Goal: Entertainment & Leisure: Consume media (video, audio)

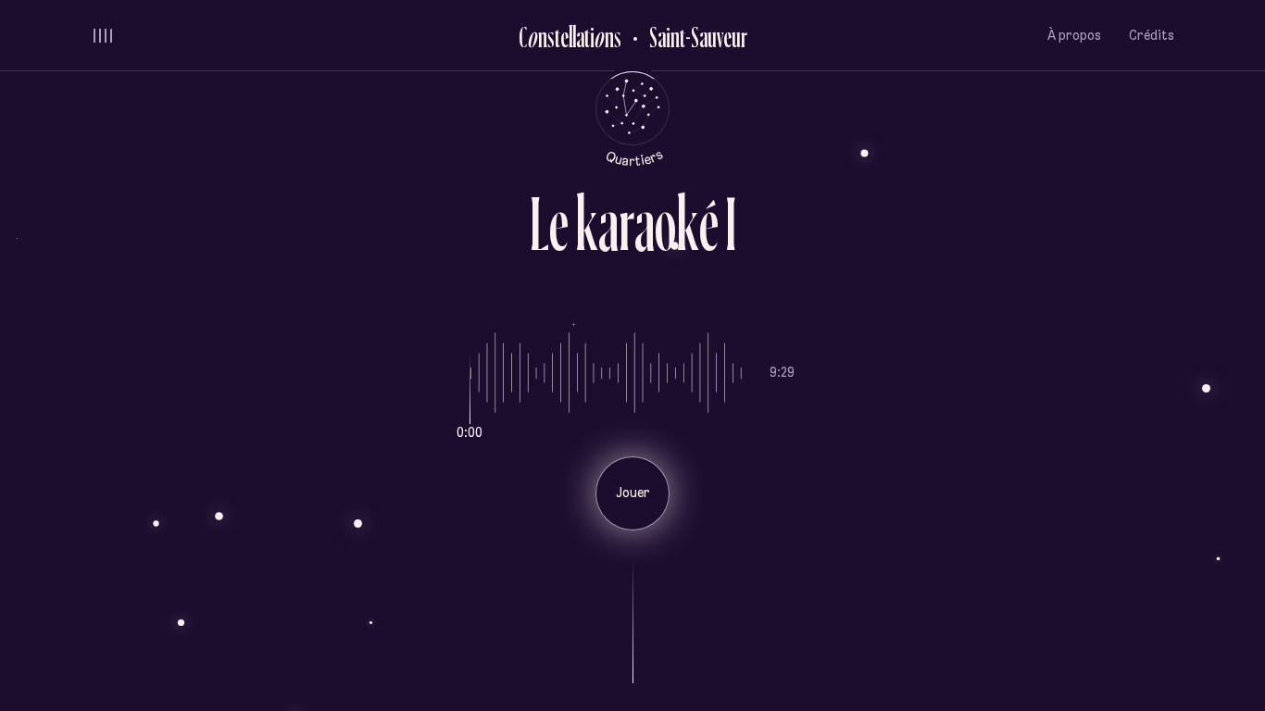
click at [635, 499] on p "Jouer" at bounding box center [633, 493] width 46 height 19
type input "*"
drag, startPoint x: 496, startPoint y: 386, endPoint x: 460, endPoint y: 380, distance: 35.8
click at [471, 380] on input "range" at bounding box center [606, 373] width 271 height 139
click at [644, 500] on p "Pause" at bounding box center [633, 493] width 46 height 19
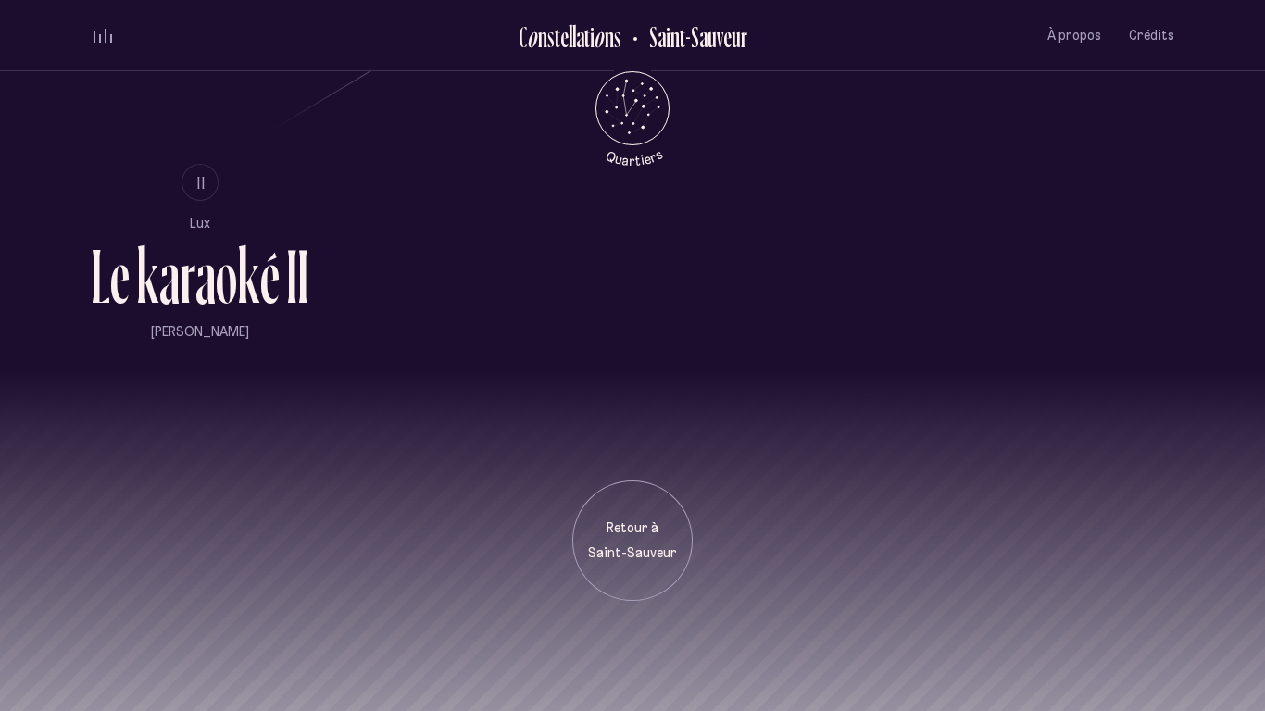
scroll to position [1404, 0]
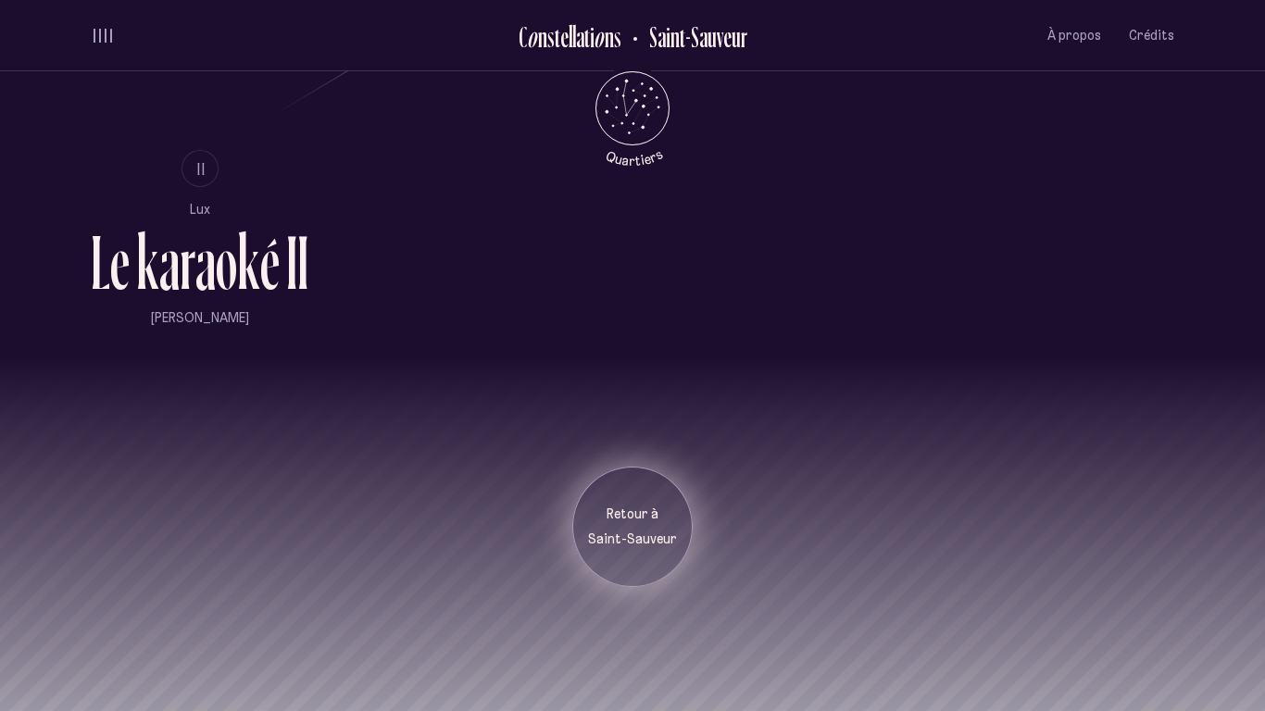
click at [617, 527] on div "Retour à [GEOGRAPHIC_DATA]" at bounding box center [632, 528] width 93 height 44
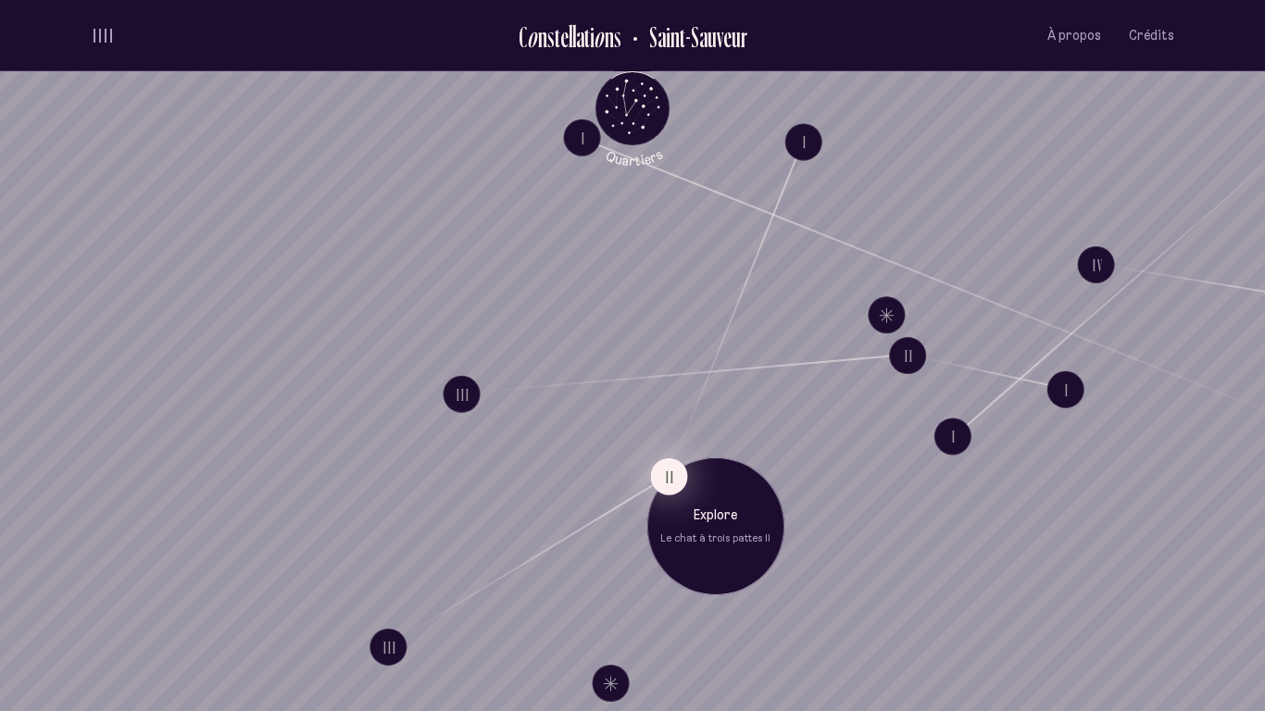
click at [659, 477] on button "II" at bounding box center [668, 477] width 37 height 37
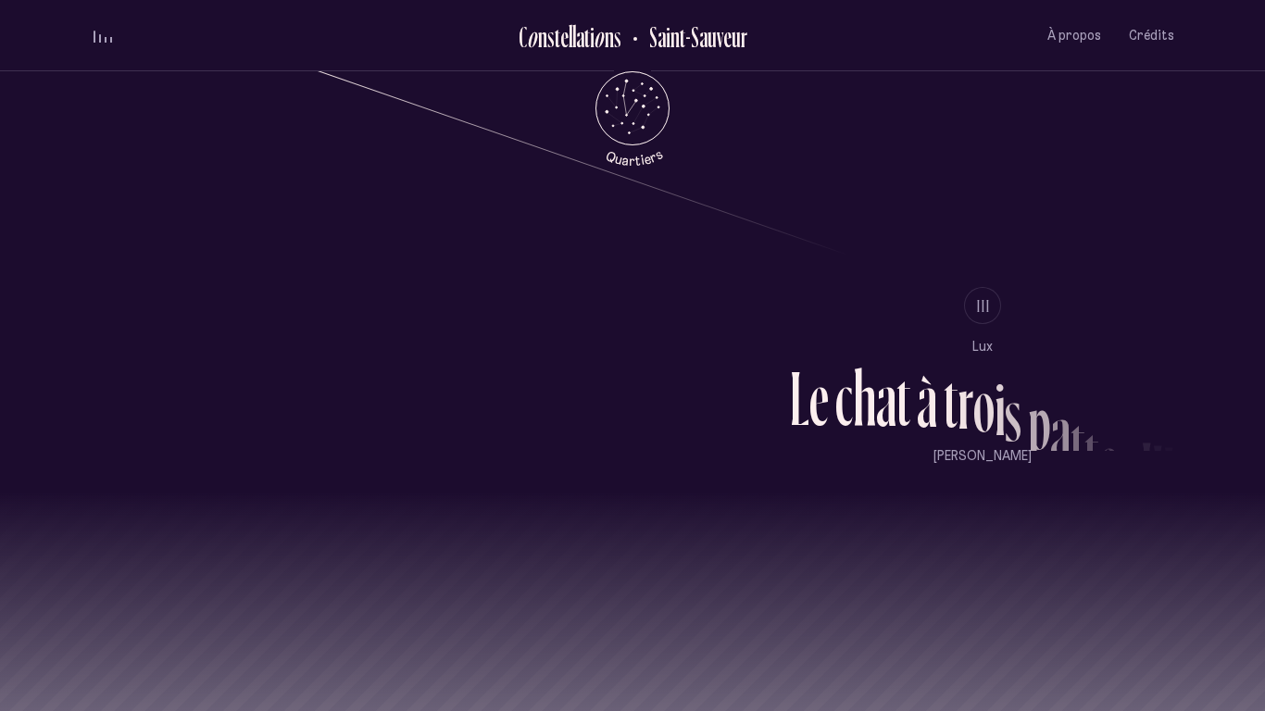
scroll to position [1841, 0]
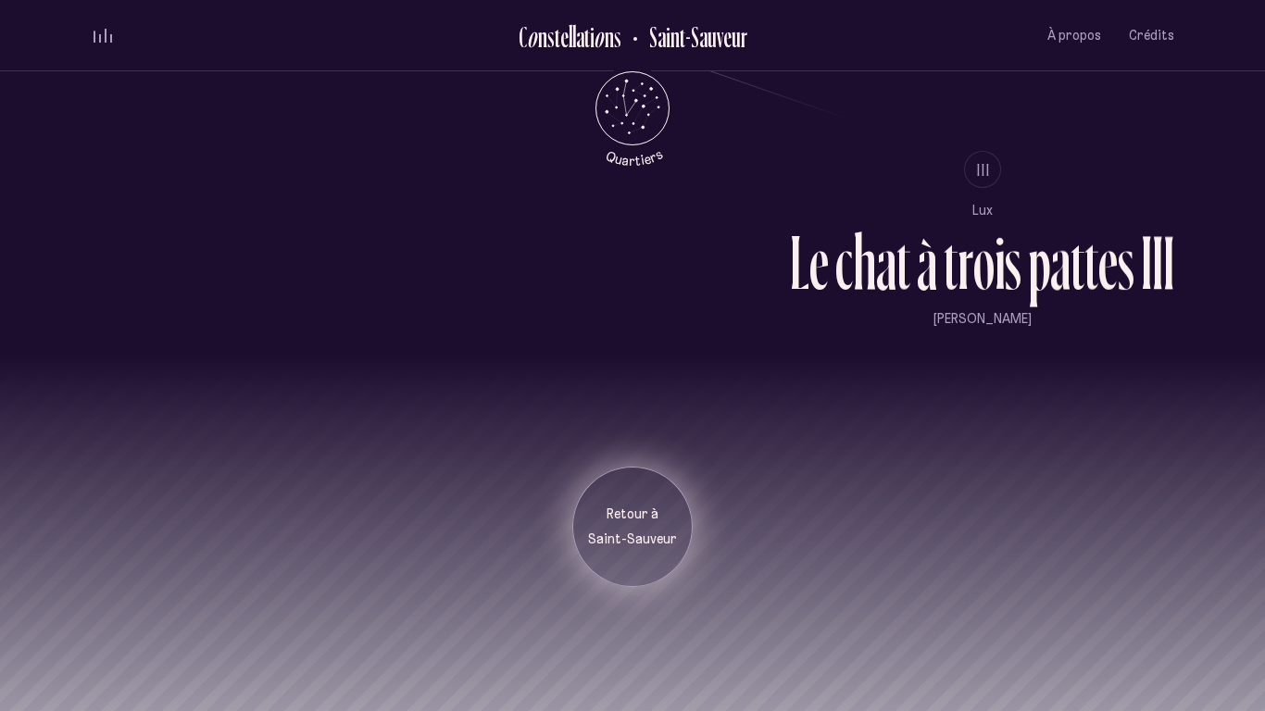
click at [647, 517] on p "Retour à" at bounding box center [632, 515] width 93 height 19
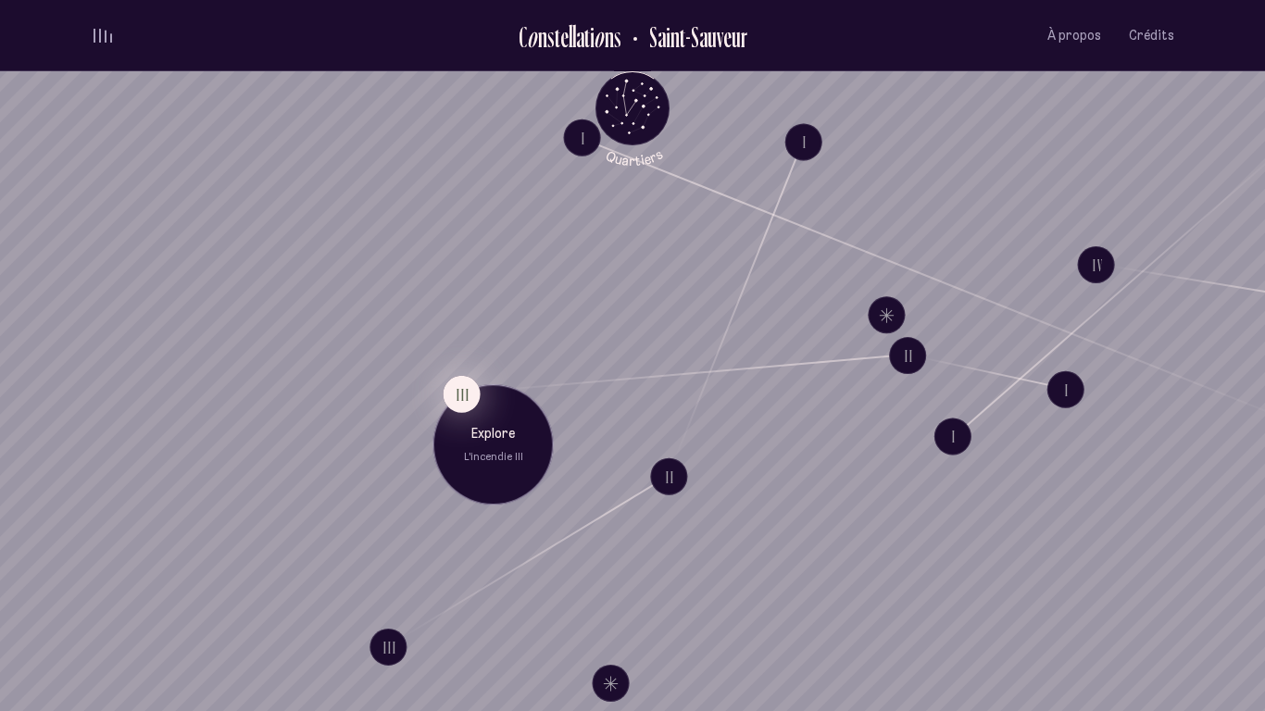
click at [463, 384] on button "III" at bounding box center [462, 394] width 37 height 37
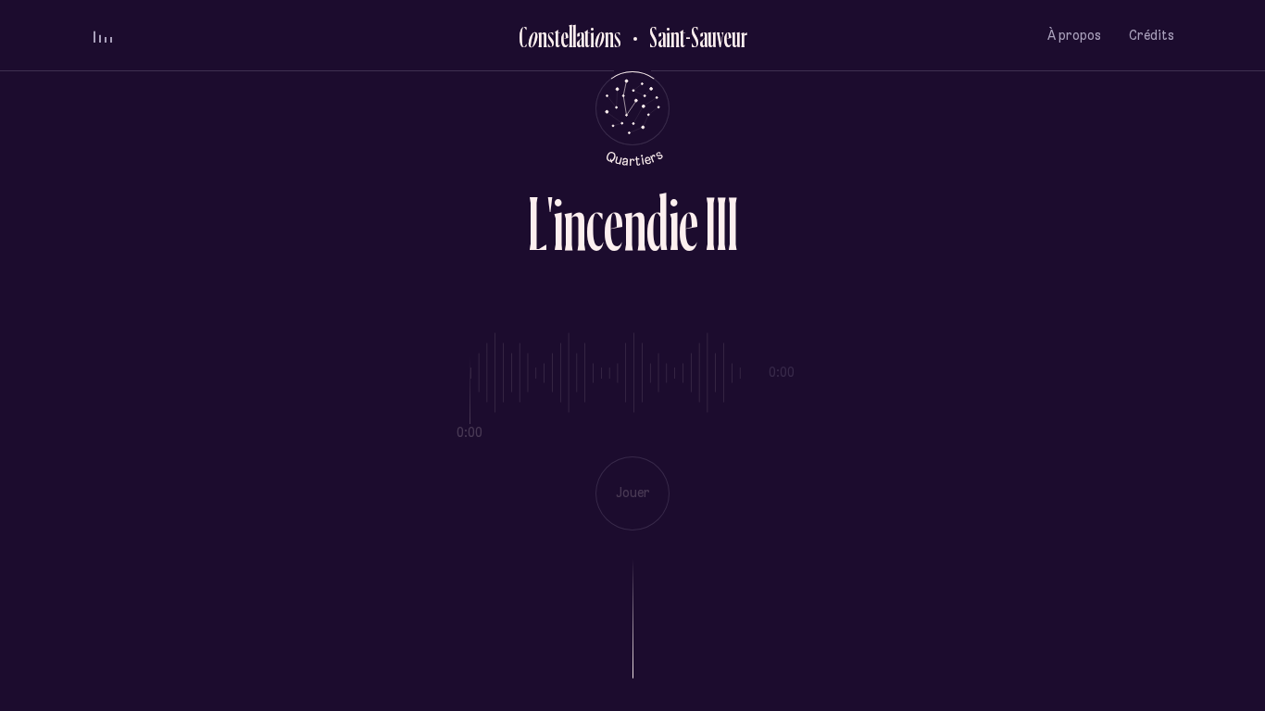
click at [483, 360] on div "0:00 0:00 Jouer" at bounding box center [633, 417] width 1084 height 227
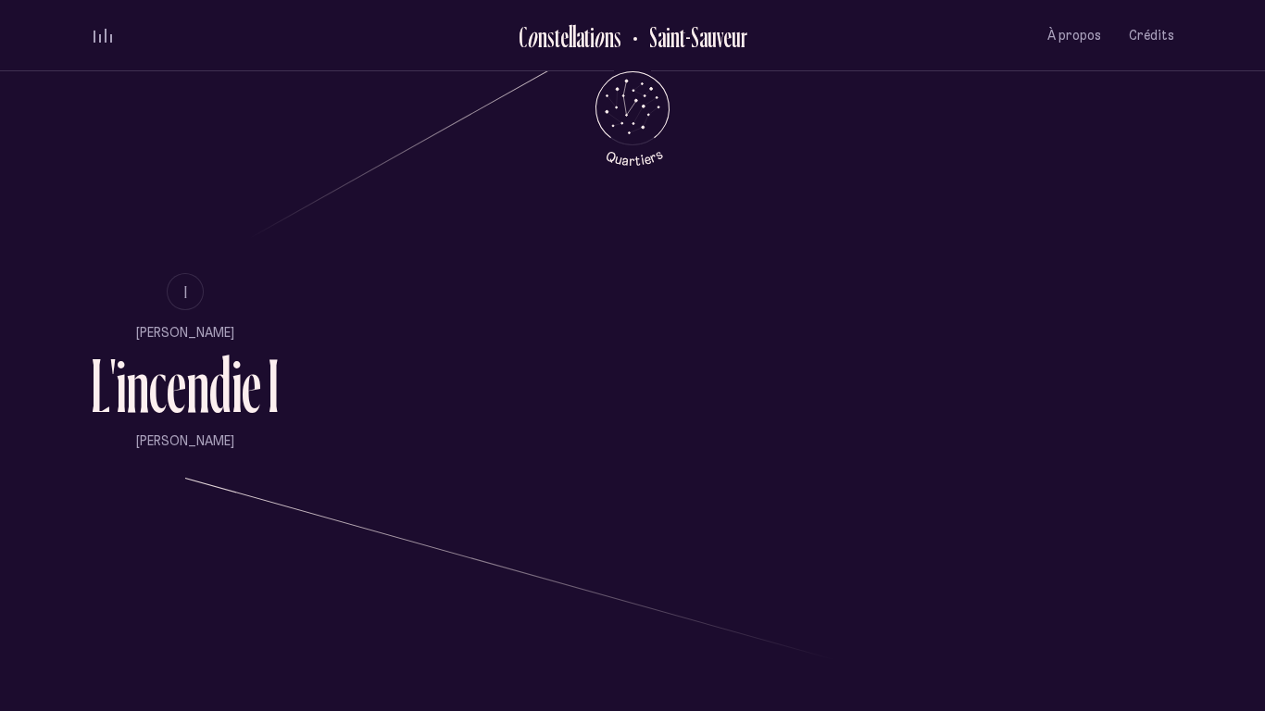
scroll to position [1283, 0]
click at [245, 396] on div "e" at bounding box center [251, 384] width 19 height 77
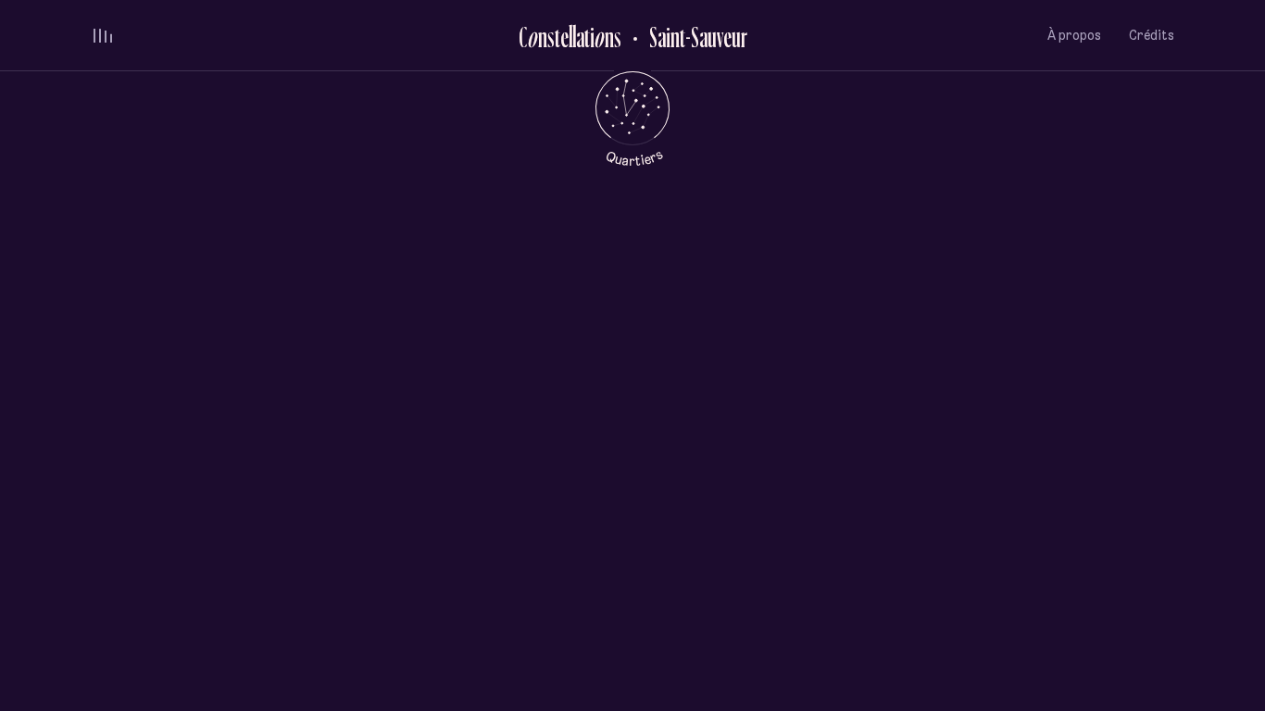
scroll to position [0, 0]
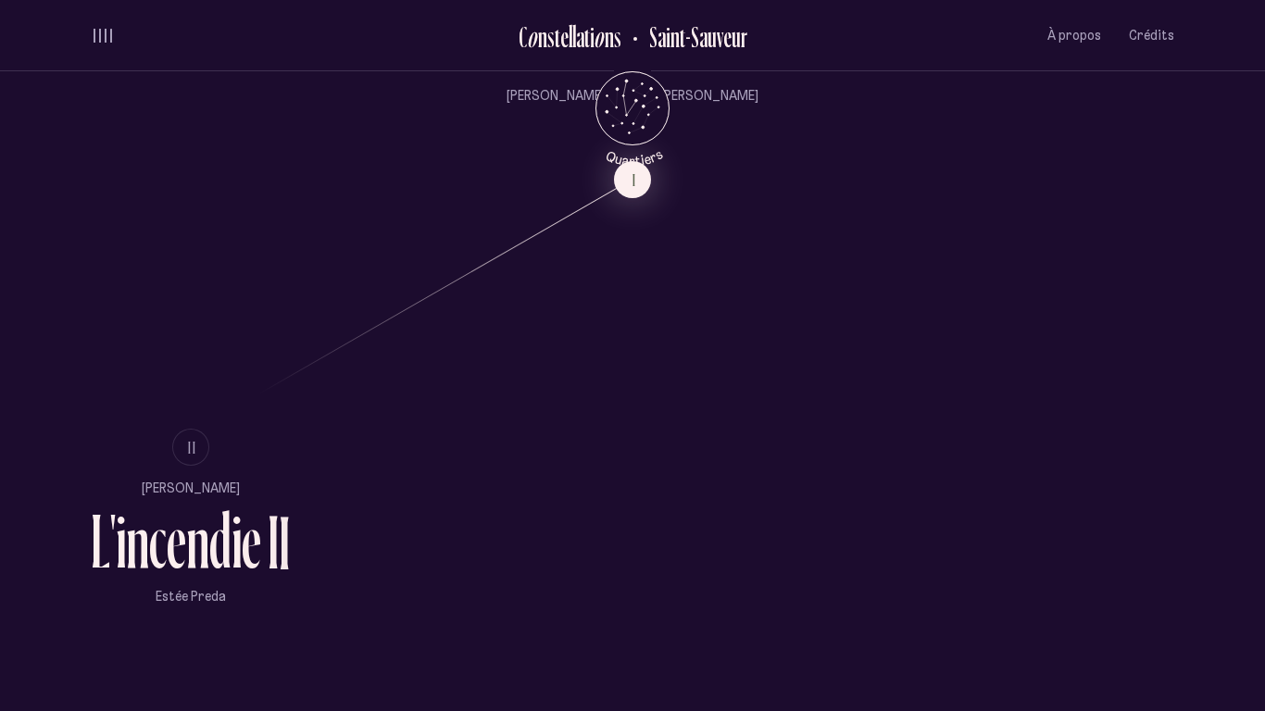
scroll to position [1127, 0]
click at [208, 472] on ul "II [PERSON_NAME] L ' i n c e n d i e I I Estée Preda" at bounding box center [190, 516] width 199 height 178
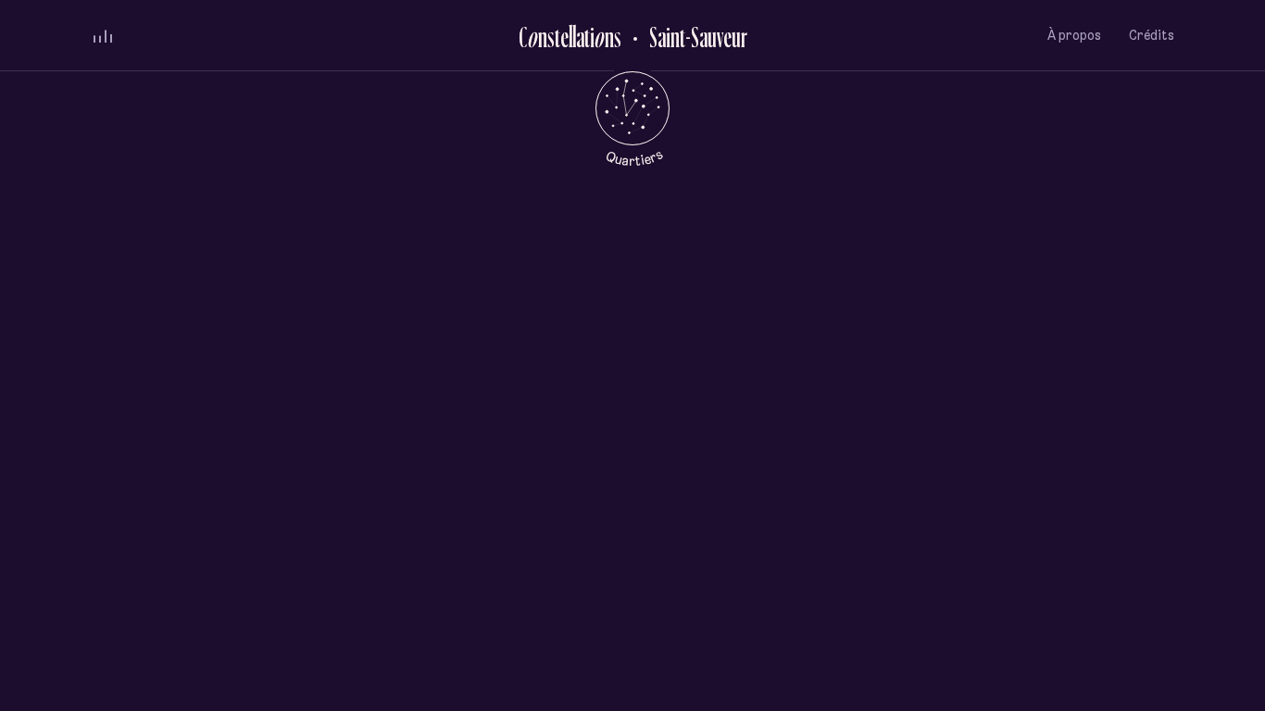
scroll to position [0, 0]
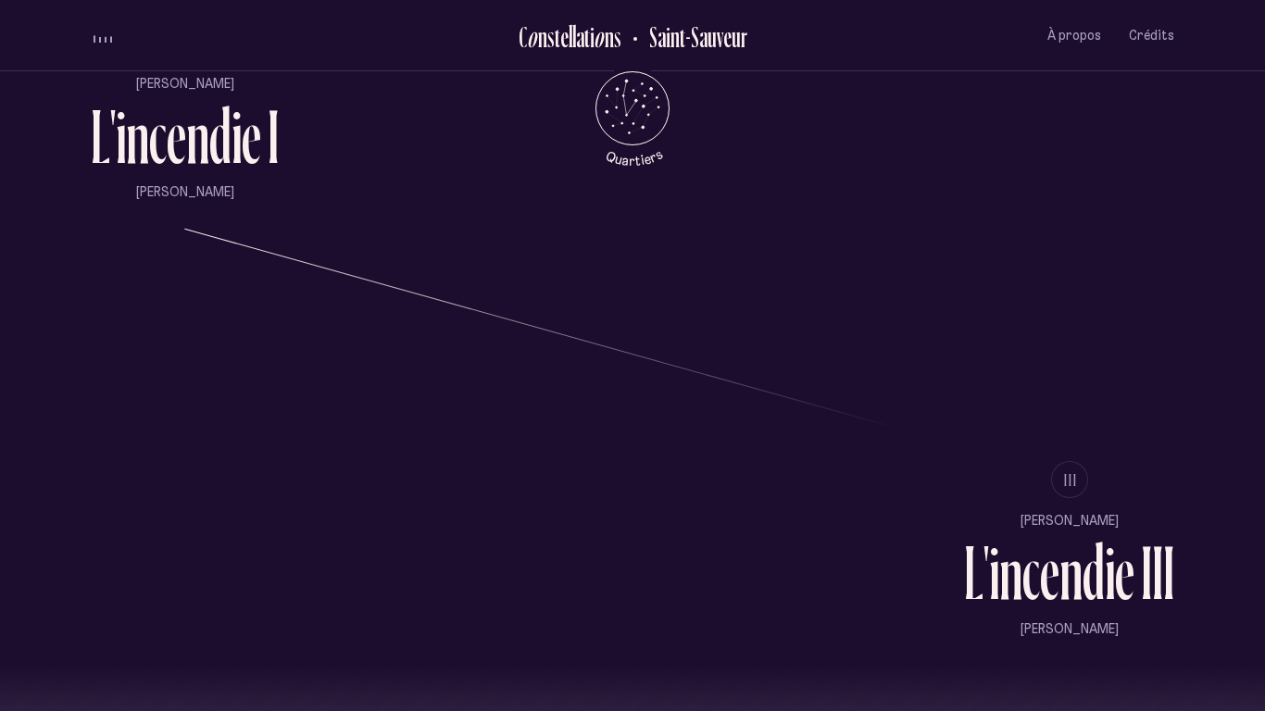
scroll to position [1533, 0]
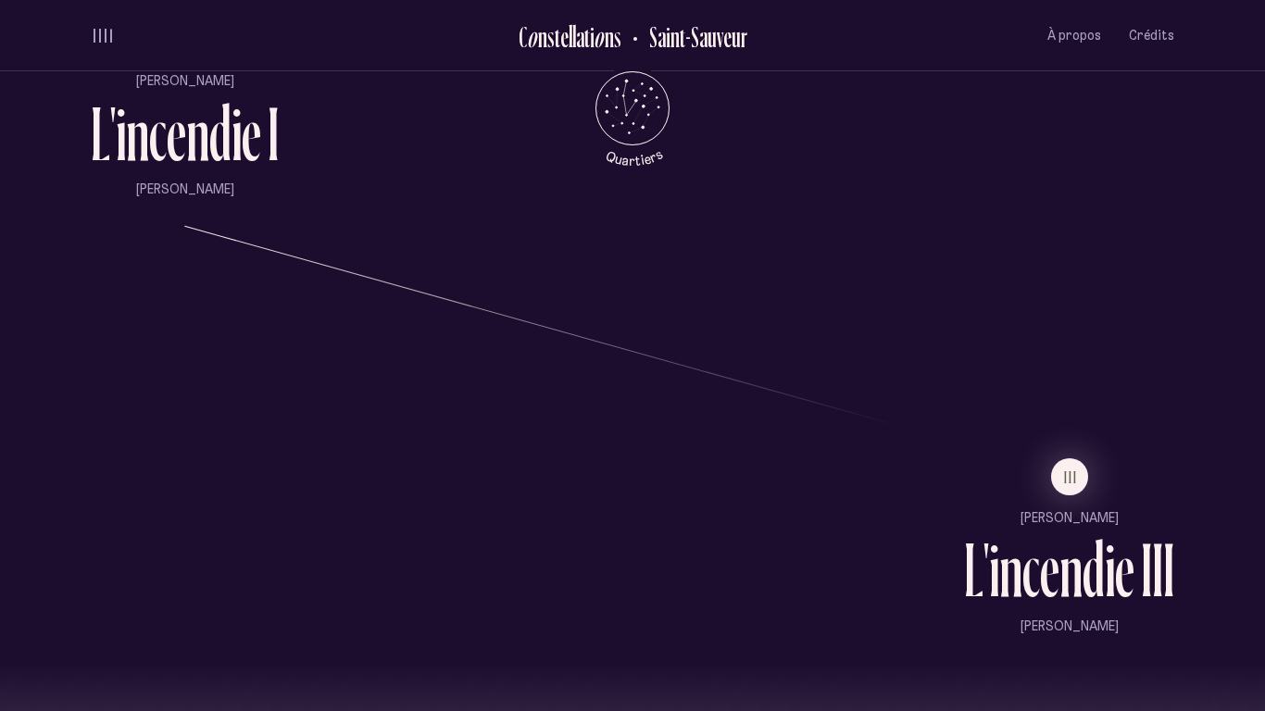
click at [1062, 509] on p "[PERSON_NAME]" at bounding box center [1069, 518] width 210 height 19
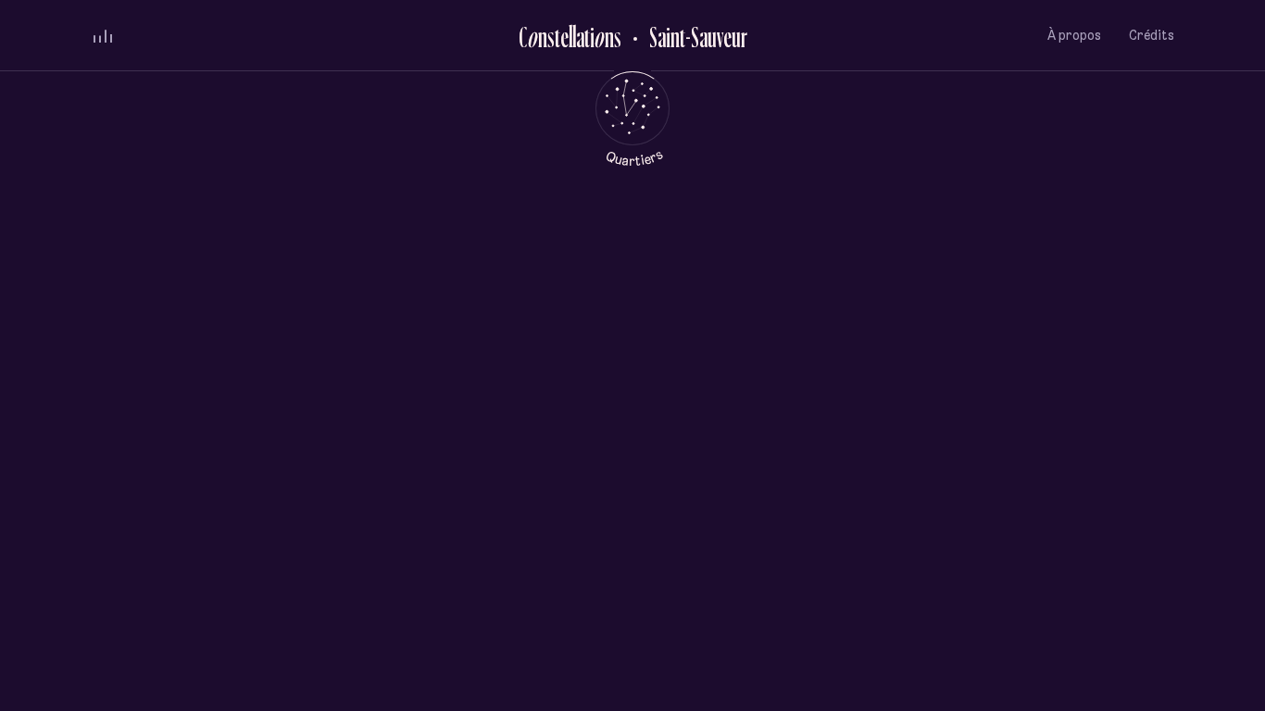
scroll to position [0, 0]
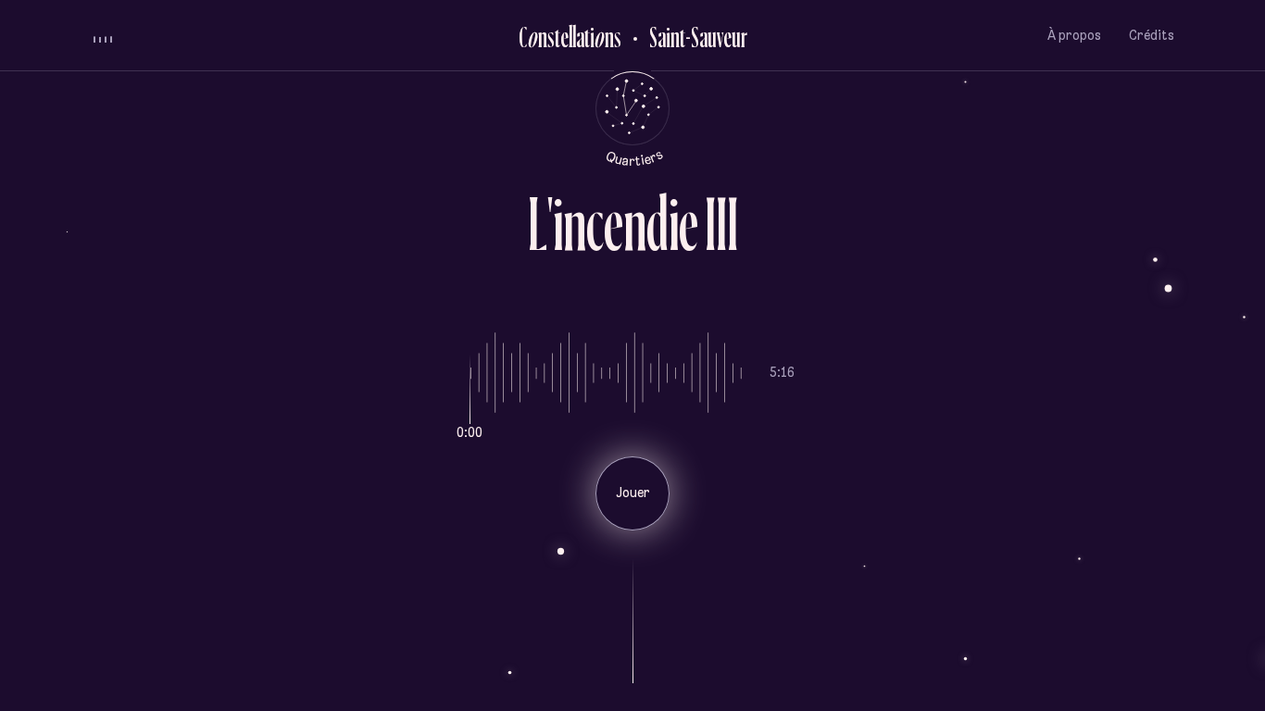
click at [655, 491] on p "Jouer" at bounding box center [633, 493] width 46 height 19
click at [655, 491] on p "Pause" at bounding box center [633, 493] width 46 height 19
click at [617, 488] on p "Jouer" at bounding box center [633, 493] width 46 height 19
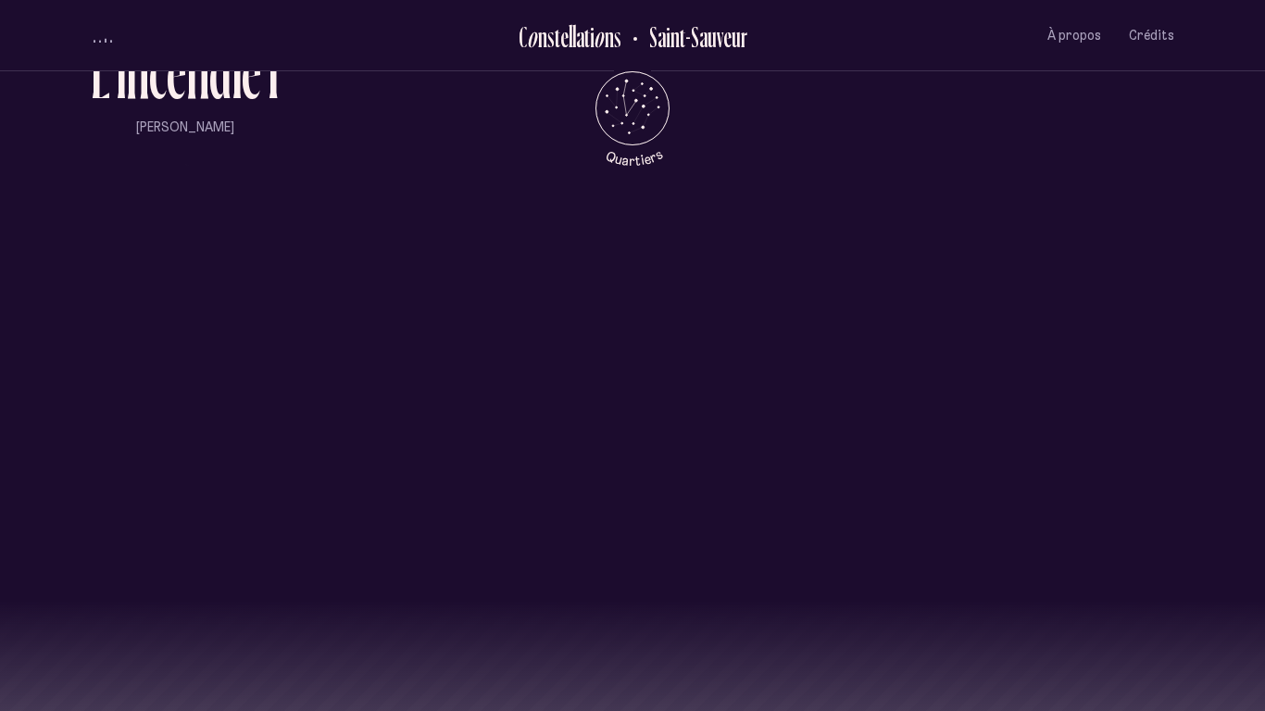
scroll to position [1841, 0]
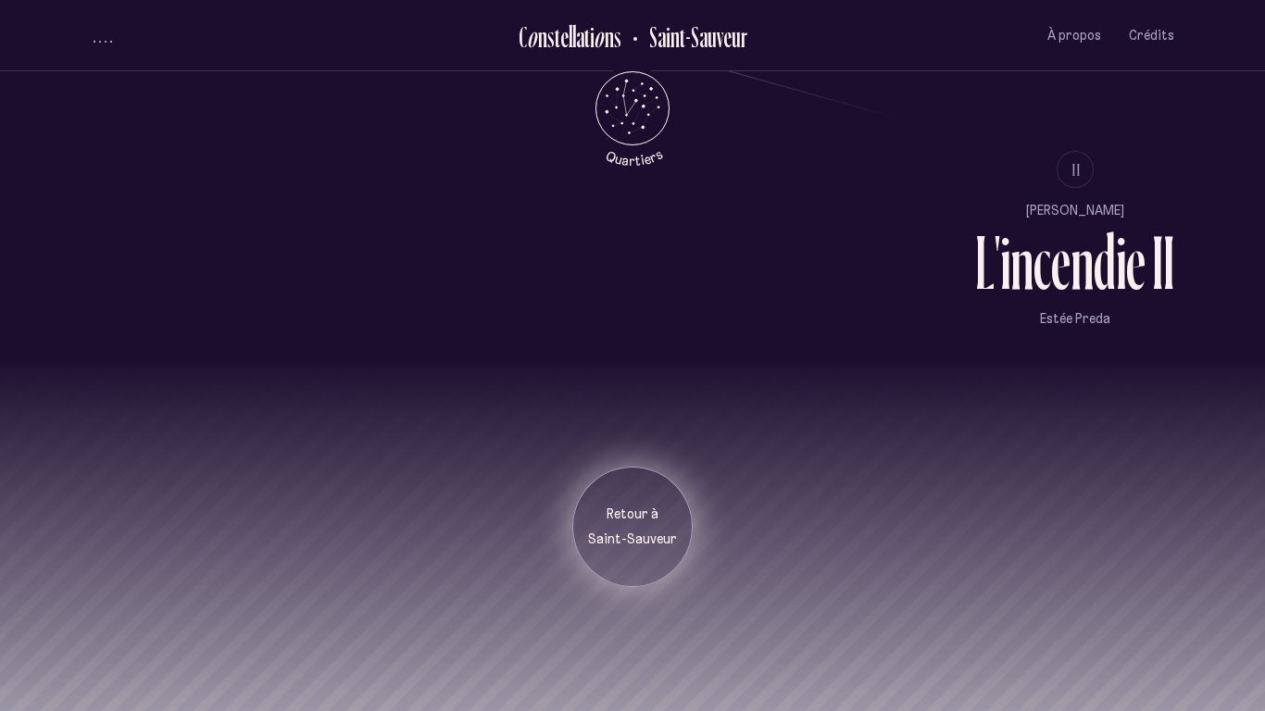
click at [610, 556] on div "Retour à [GEOGRAPHIC_DATA]" at bounding box center [632, 527] width 120 height 120
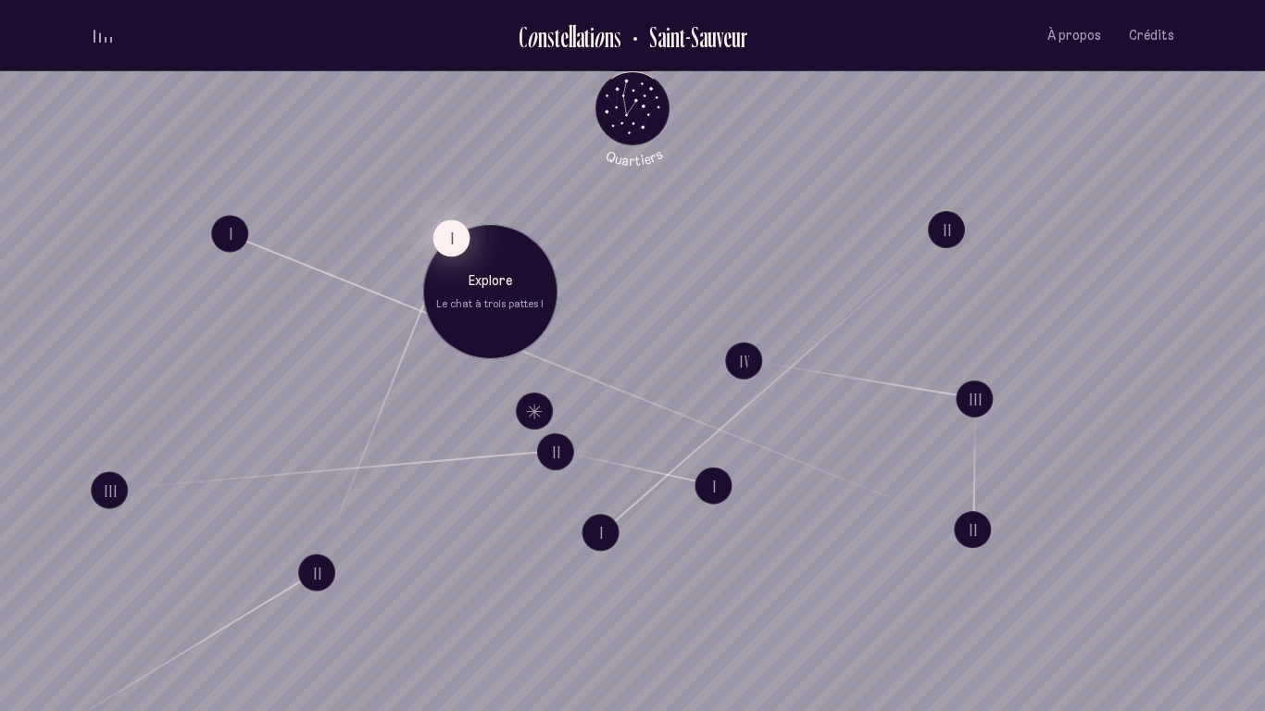
click at [454, 231] on button "I" at bounding box center [451, 238] width 37 height 37
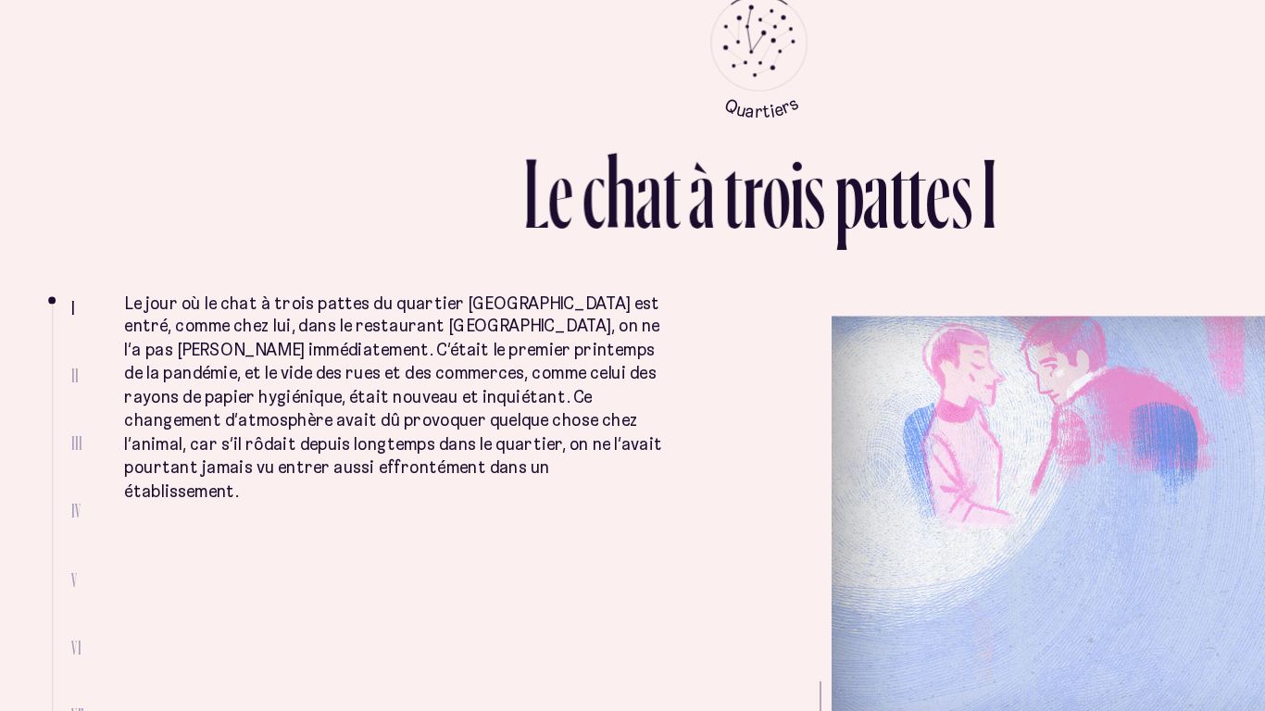
click at [219, 322] on p "Le jour où le chat à trois pattes du quartier [GEOGRAPHIC_DATA] est entré, comm…" at bounding box center [352, 380] width 412 height 163
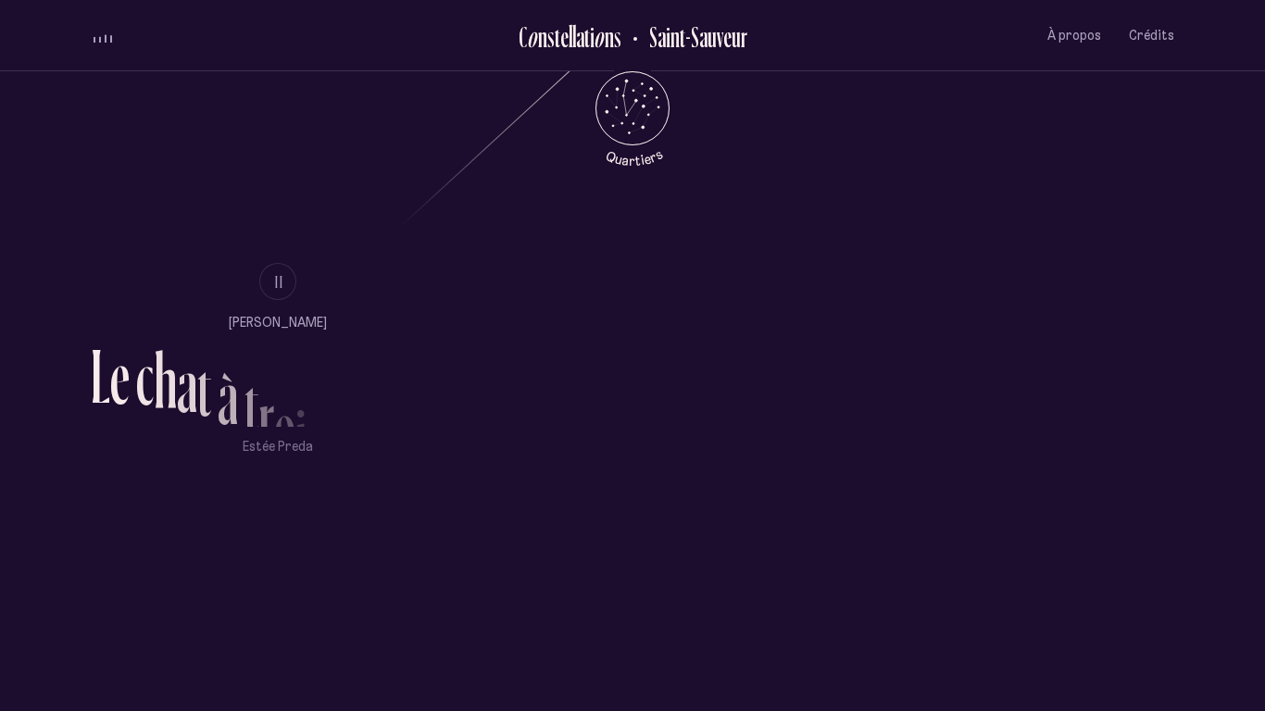
scroll to position [1322, 0]
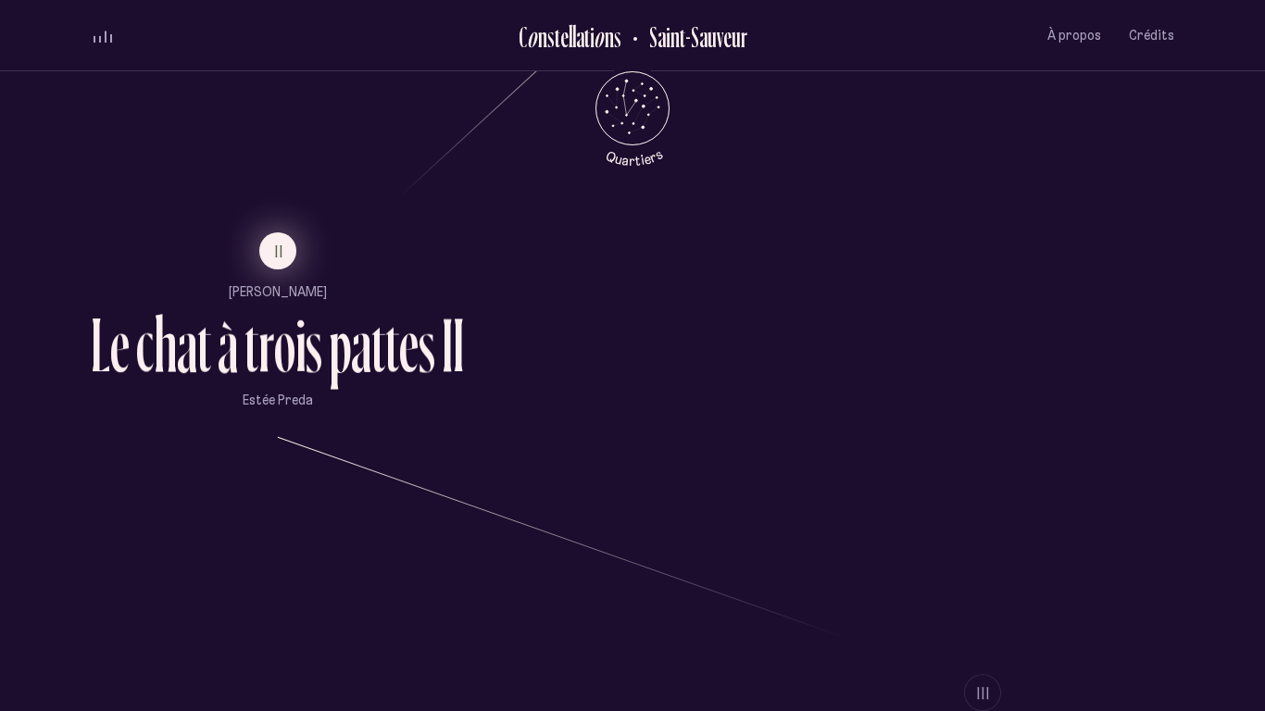
click at [264, 254] on button "II" at bounding box center [277, 251] width 37 height 37
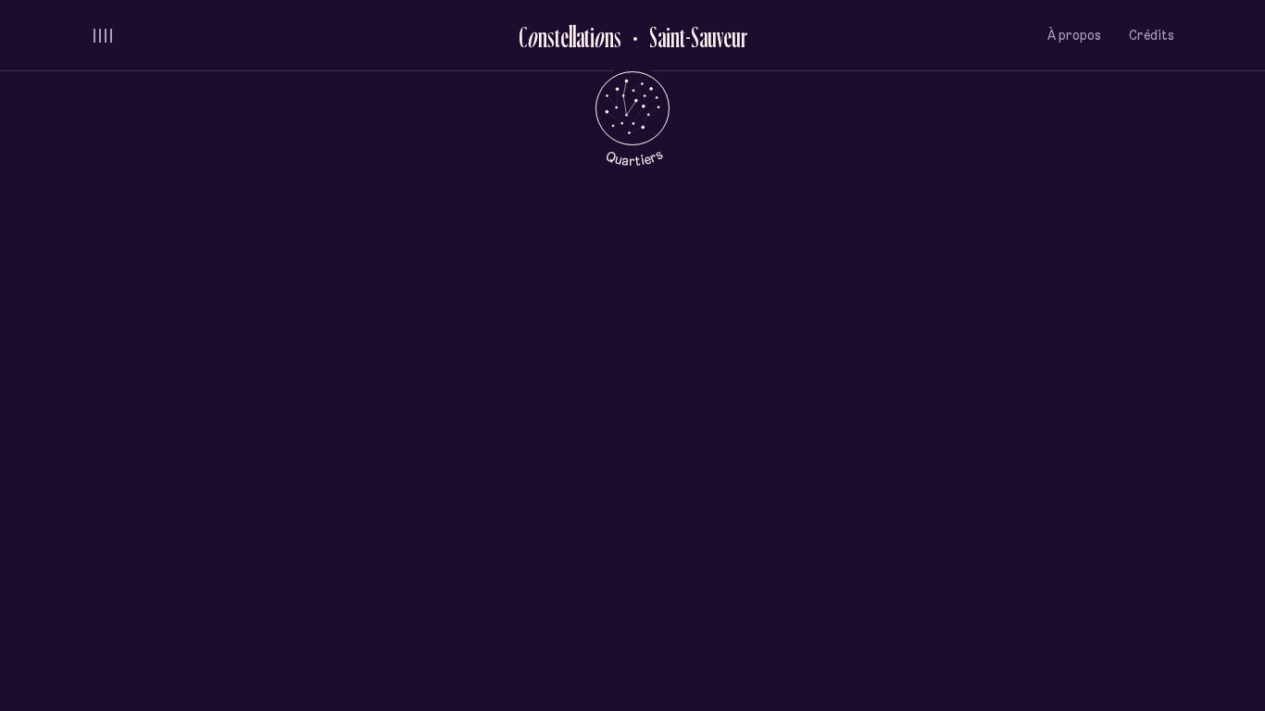
scroll to position [0, 0]
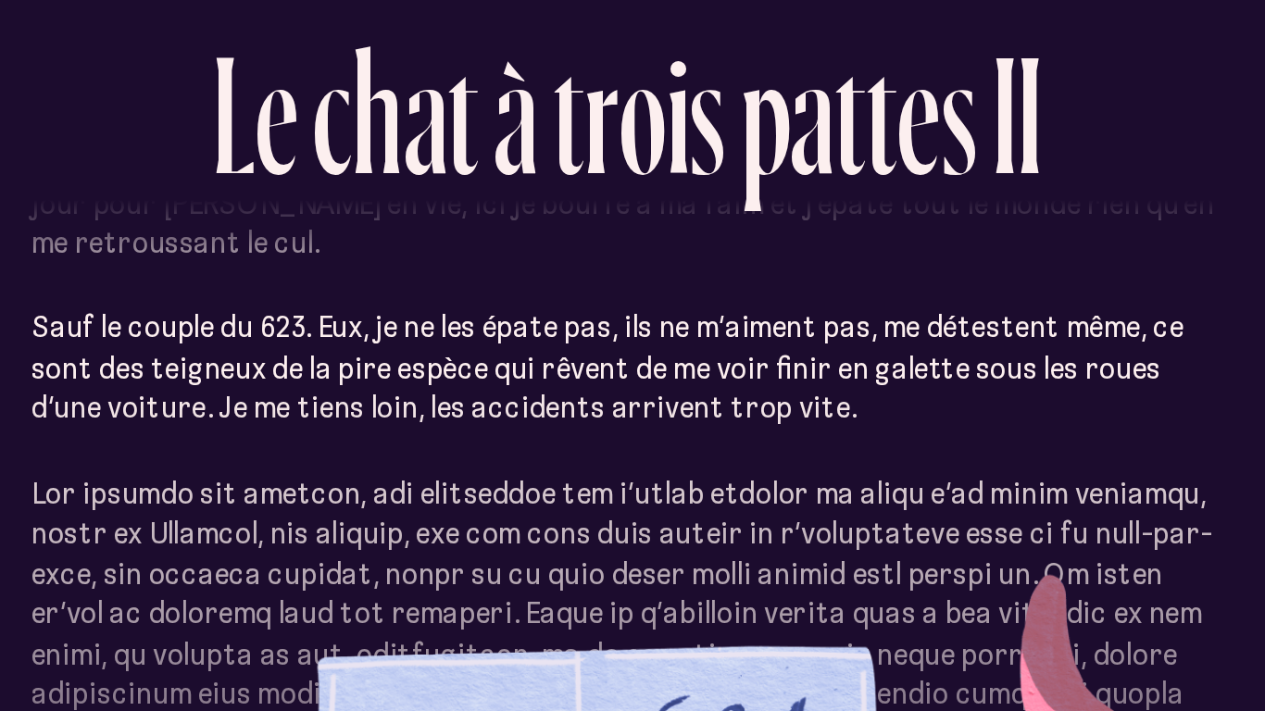
scroll to position [266, 0]
